Goal: Book appointment/travel/reservation

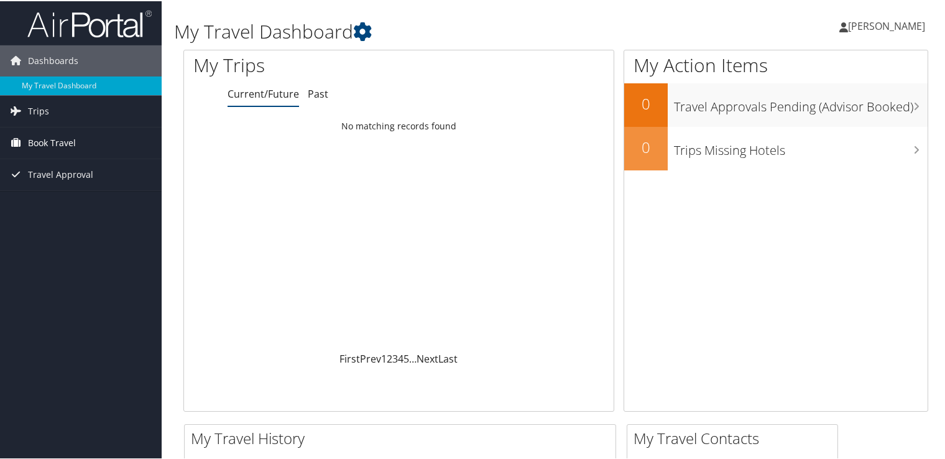
click at [94, 131] on link "Book Travel" at bounding box center [81, 141] width 162 height 31
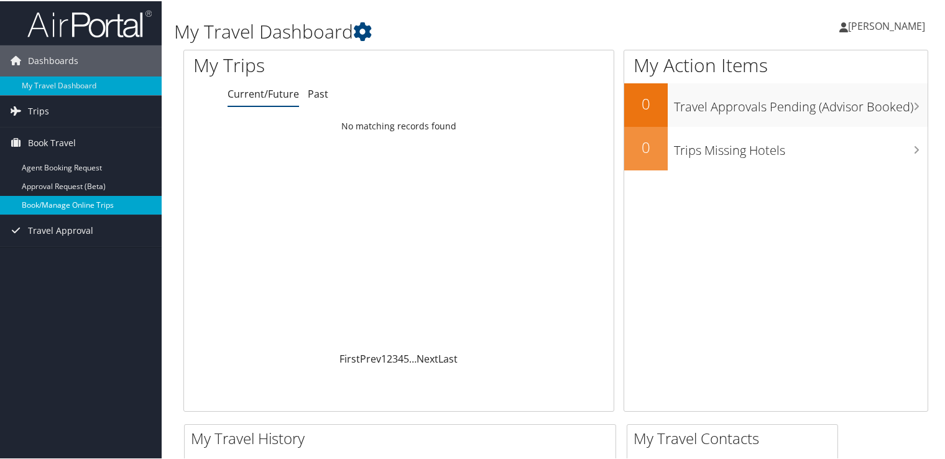
click at [84, 200] on link "Book/Manage Online Trips" at bounding box center [81, 204] width 162 height 19
